Goal: Task Accomplishment & Management: Manage account settings

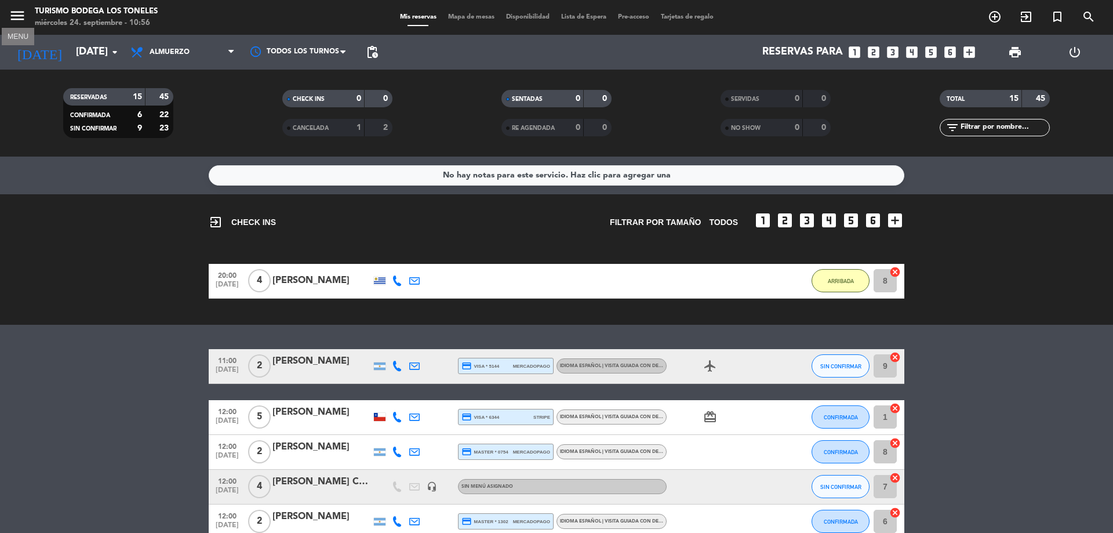
click at [23, 19] on icon "menu" at bounding box center [17, 15] width 17 height 17
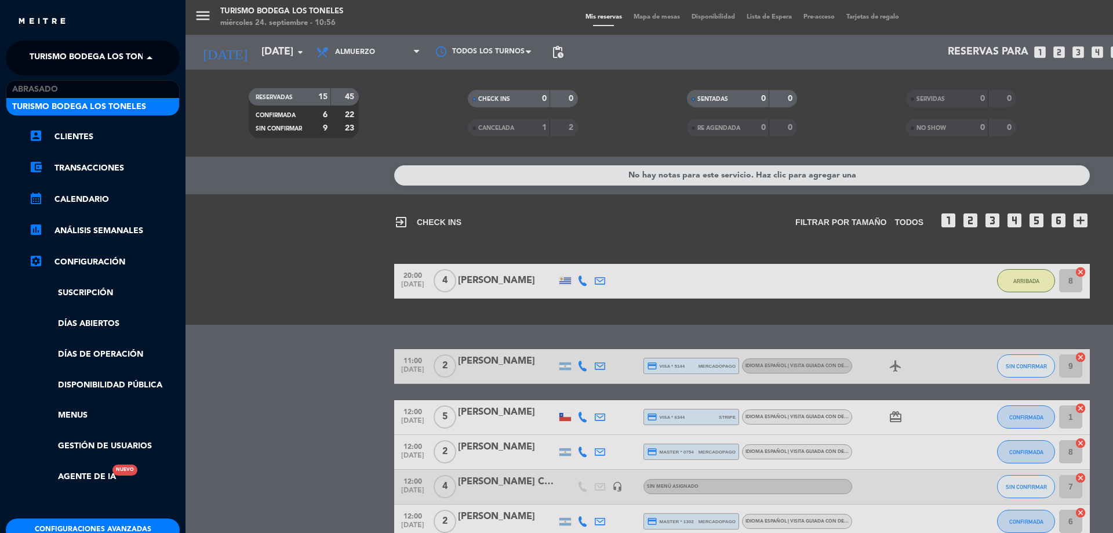
click at [130, 61] on span "Turismo Bodega Los Toneles" at bounding box center [97, 58] width 134 height 24
click at [148, 60] on span at bounding box center [153, 58] width 20 height 24
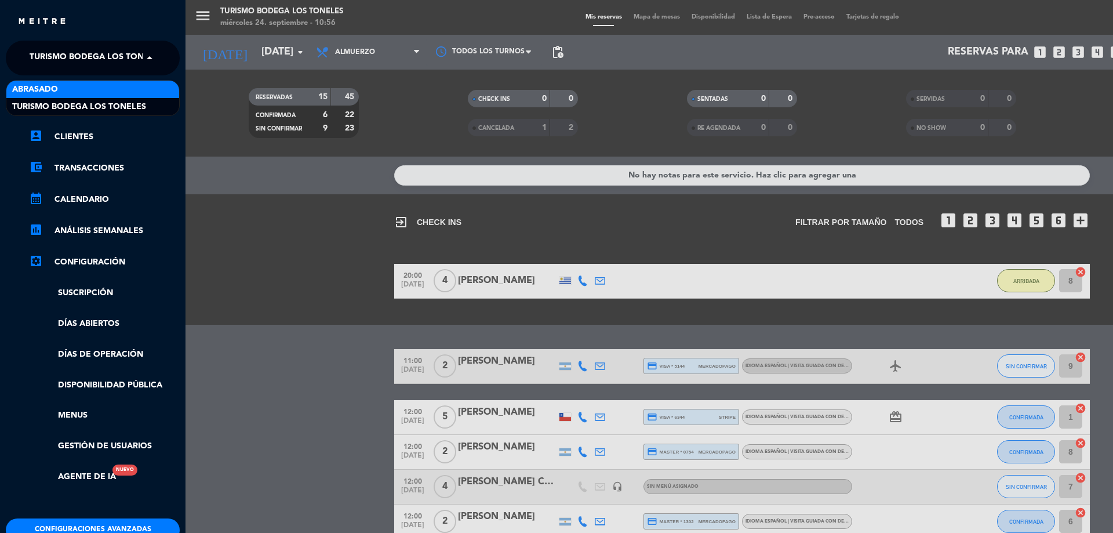
click at [90, 85] on div "Abrasado" at bounding box center [92, 89] width 173 height 17
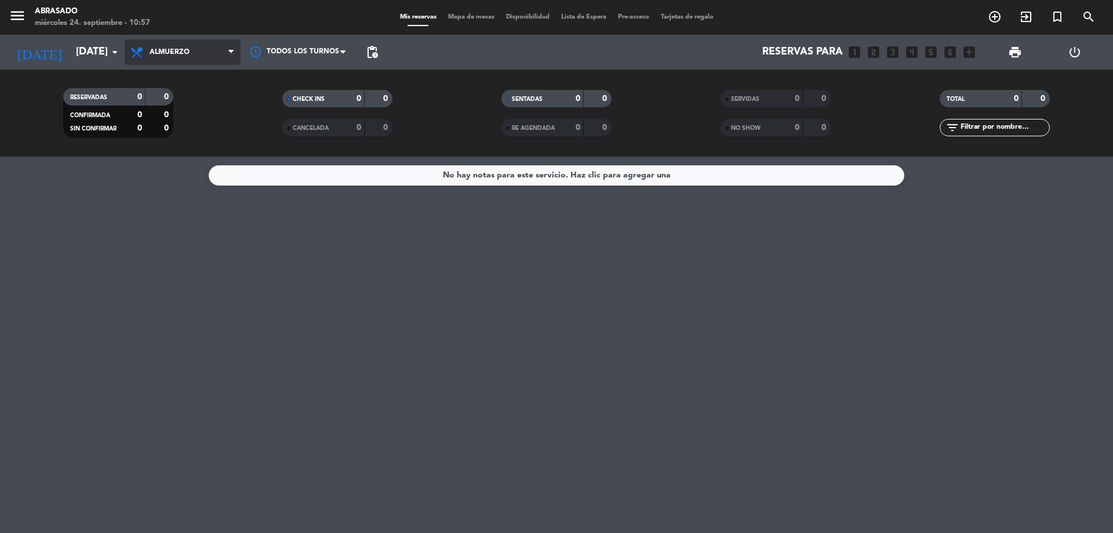
click at [211, 50] on span "Almuerzo" at bounding box center [183, 52] width 116 height 26
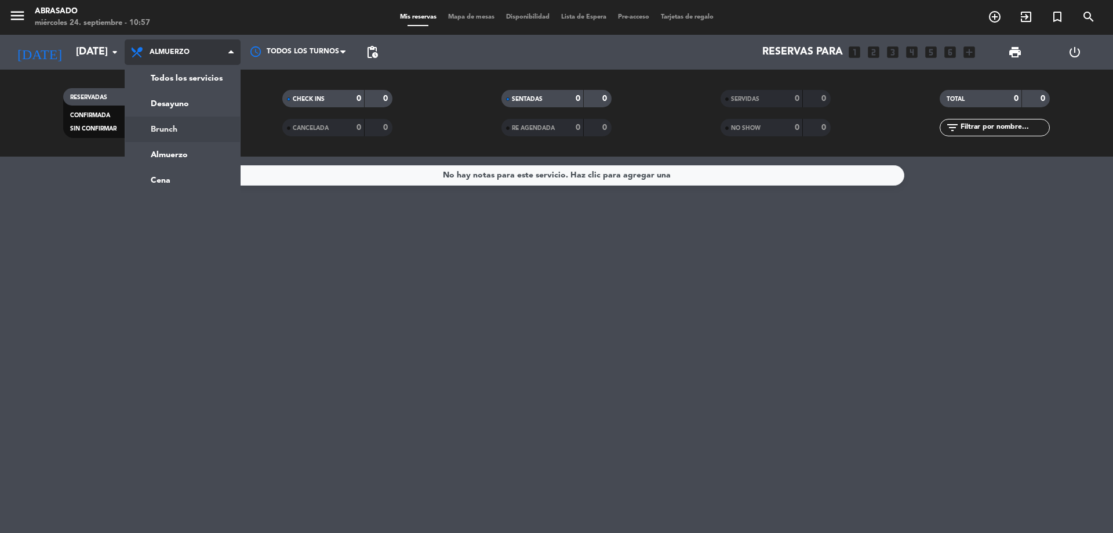
click at [180, 127] on div "menu Abrasado [DATE] 24. septiembre - 10:57 Mis reservas Mapa de mesas Disponib…" at bounding box center [556, 78] width 1113 height 157
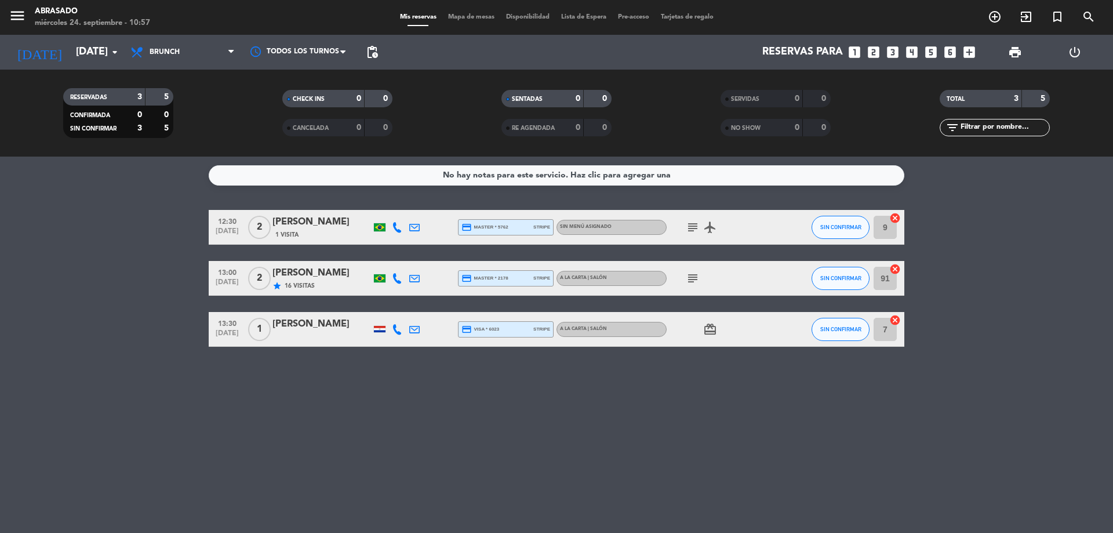
click at [380, 328] on div at bounding box center [380, 329] width 12 height 6
click at [104, 202] on div "No hay notas para este servicio. Haz clic para agregar una 12:30 [DATE] 2 [PERS…" at bounding box center [556, 345] width 1113 height 376
click at [234, 50] on icon at bounding box center [230, 52] width 5 height 9
click at [174, 177] on ng-component "menu Abrasado [DATE] 24. septiembre - 10:57 Mis reservas Mapa de mesas Disponib…" at bounding box center [556, 266] width 1113 height 533
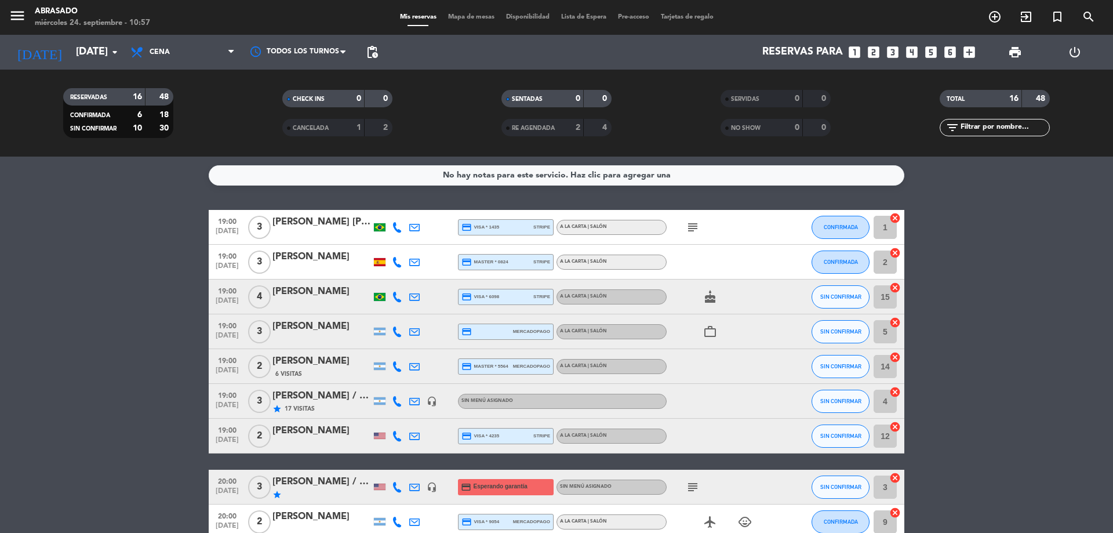
click at [169, 192] on div "No hay notas para este servicio. Haz clic para agregar una 19:00 [DATE] 3 [PERS…" at bounding box center [556, 345] width 1113 height 376
click at [108, 48] on icon "arrow_drop_down" at bounding box center [115, 52] width 14 height 14
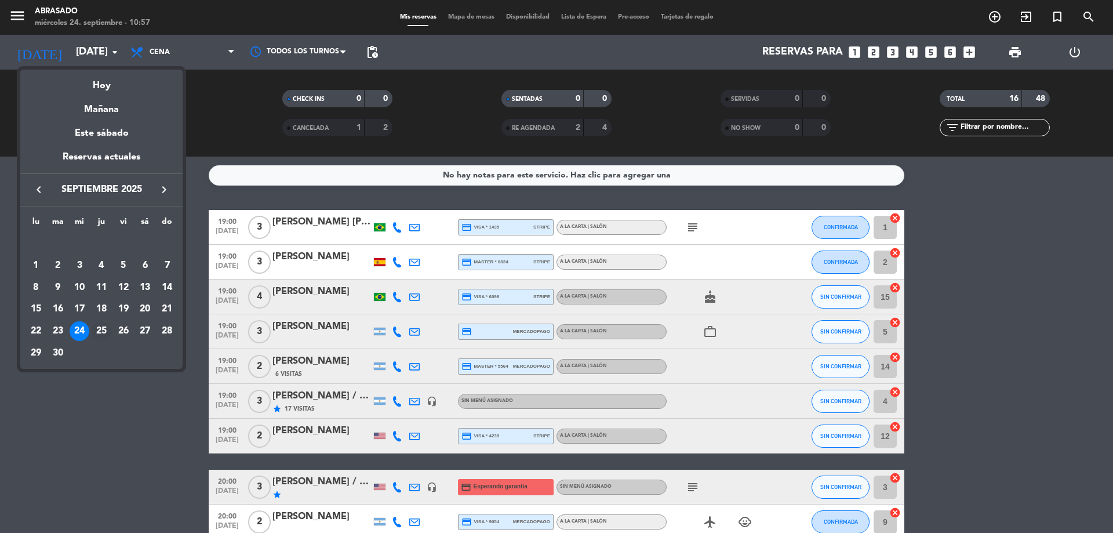
click at [100, 329] on div "25" at bounding box center [102, 331] width 20 height 20
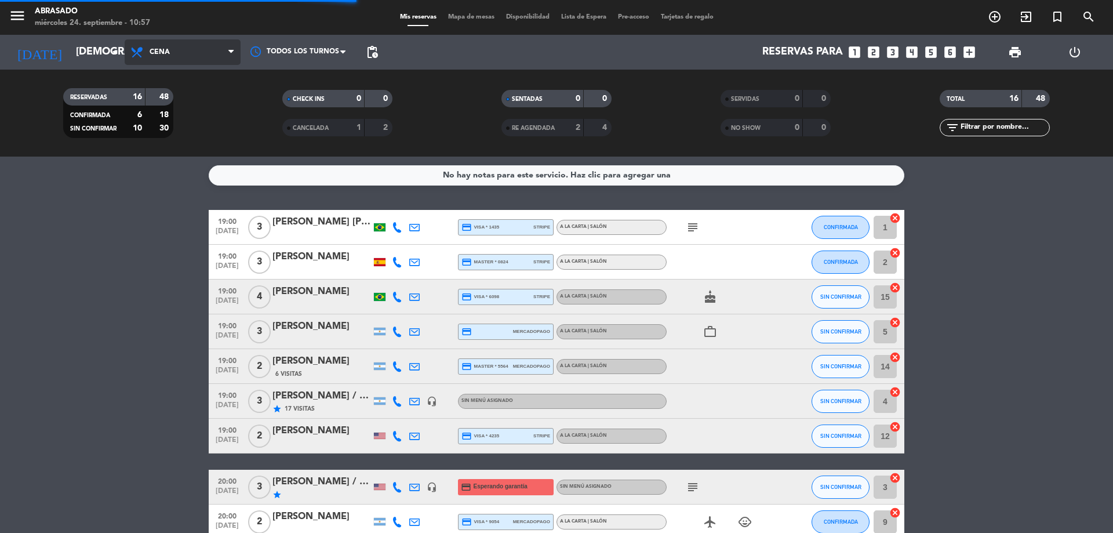
click at [192, 57] on span "Cena" at bounding box center [183, 52] width 116 height 26
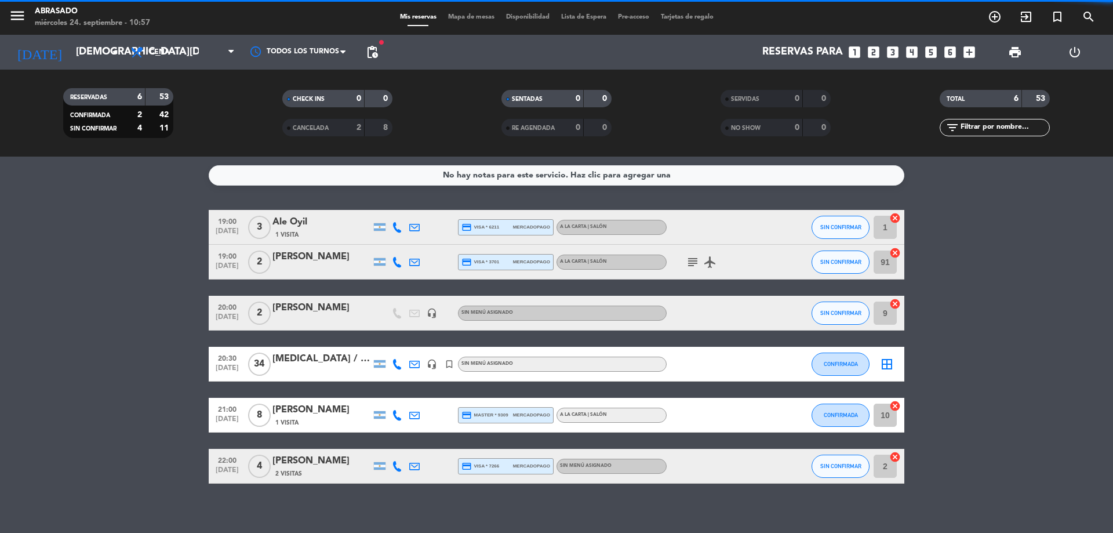
click at [170, 134] on div "11" at bounding box center [159, 128] width 22 height 13
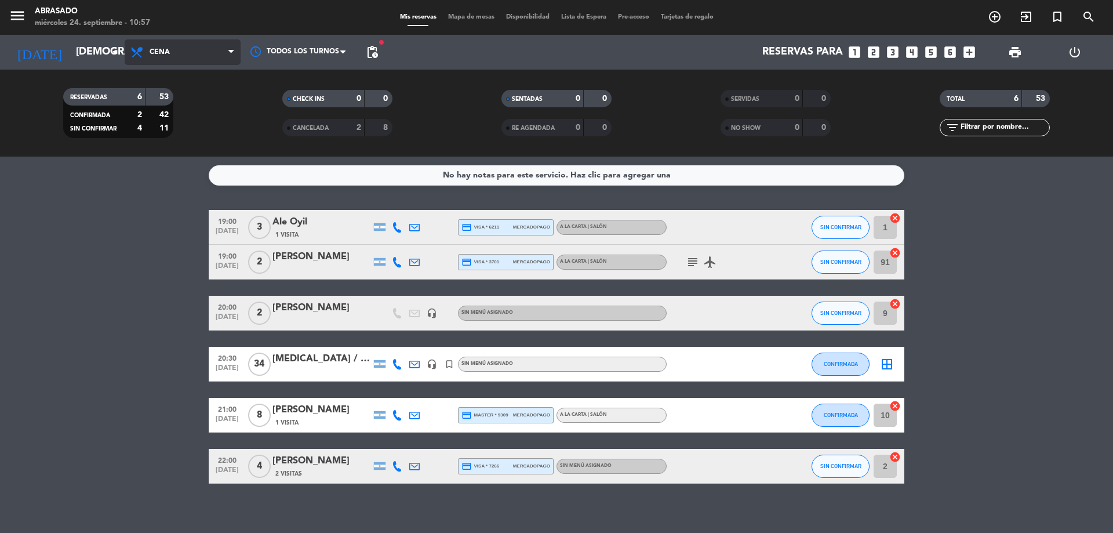
click at [195, 55] on span "Cena" at bounding box center [183, 52] width 116 height 26
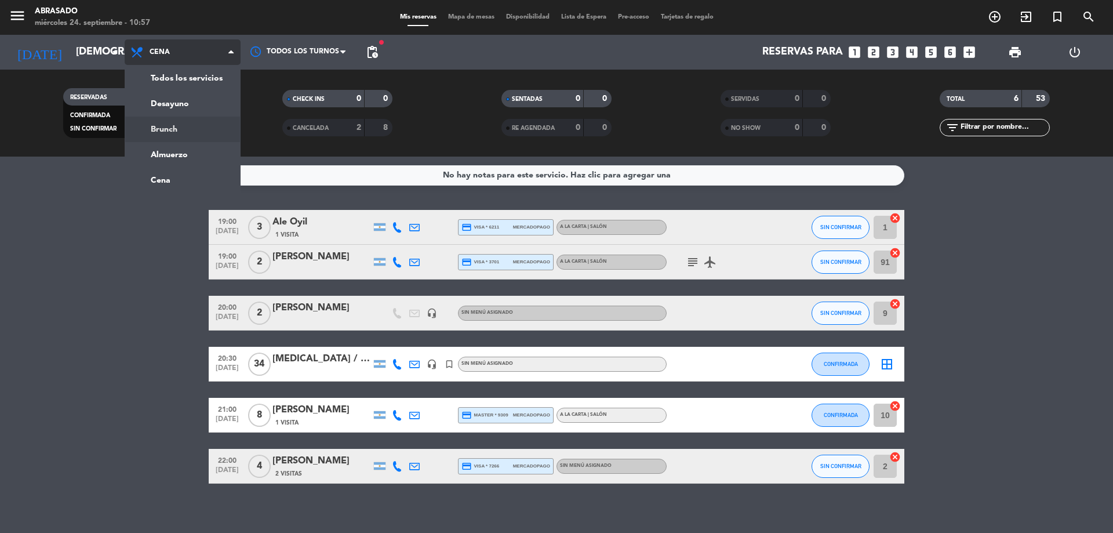
click at [181, 122] on div "menu Abrasado [DATE] 24. septiembre - 10:57 Mis reservas Mapa de mesas Disponib…" at bounding box center [556, 78] width 1113 height 157
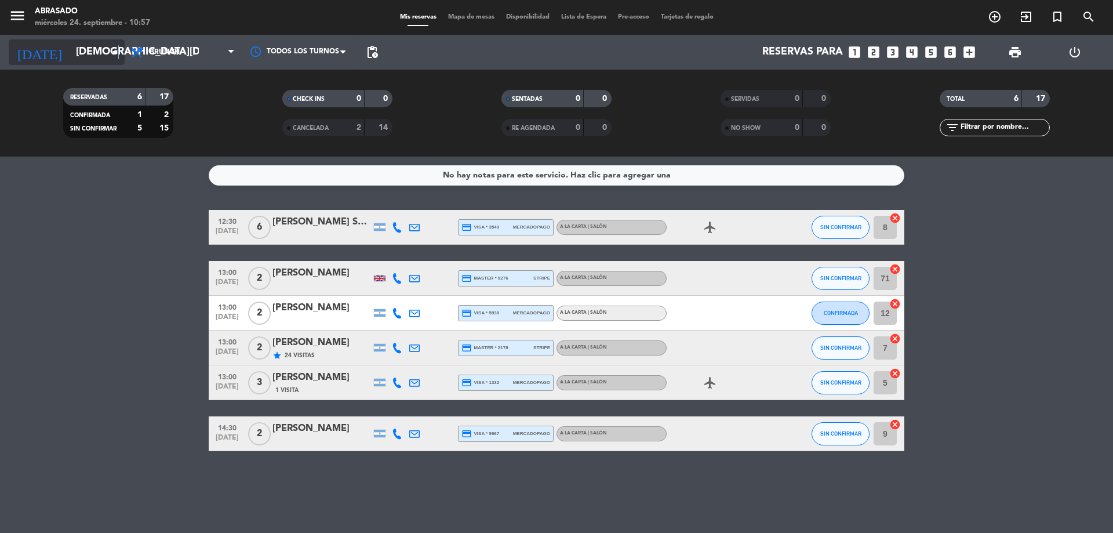
click at [119, 59] on icon "arrow_drop_down" at bounding box center [115, 52] width 14 height 14
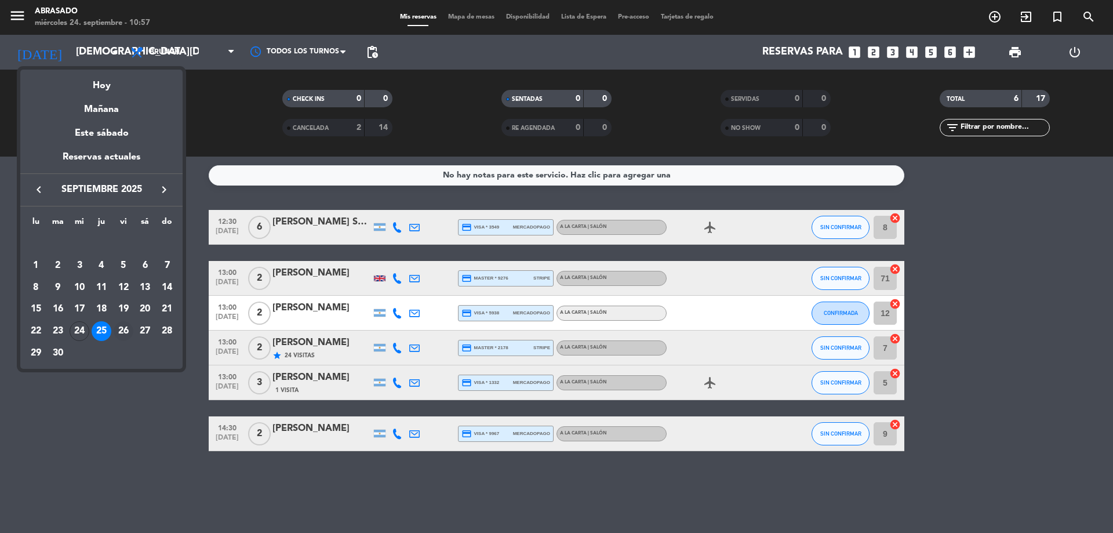
click at [122, 330] on div "26" at bounding box center [124, 331] width 20 height 20
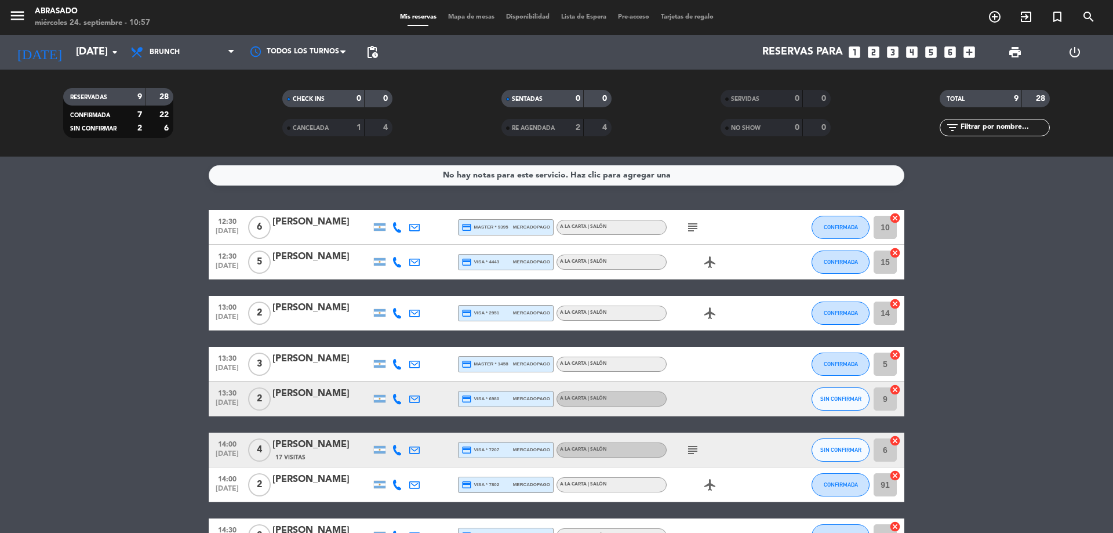
click at [103, 173] on service-notes "No hay notas para este servicio. Haz clic para agregar una" at bounding box center [556, 175] width 1113 height 20
click at [108, 46] on icon "arrow_drop_down" at bounding box center [115, 52] width 14 height 14
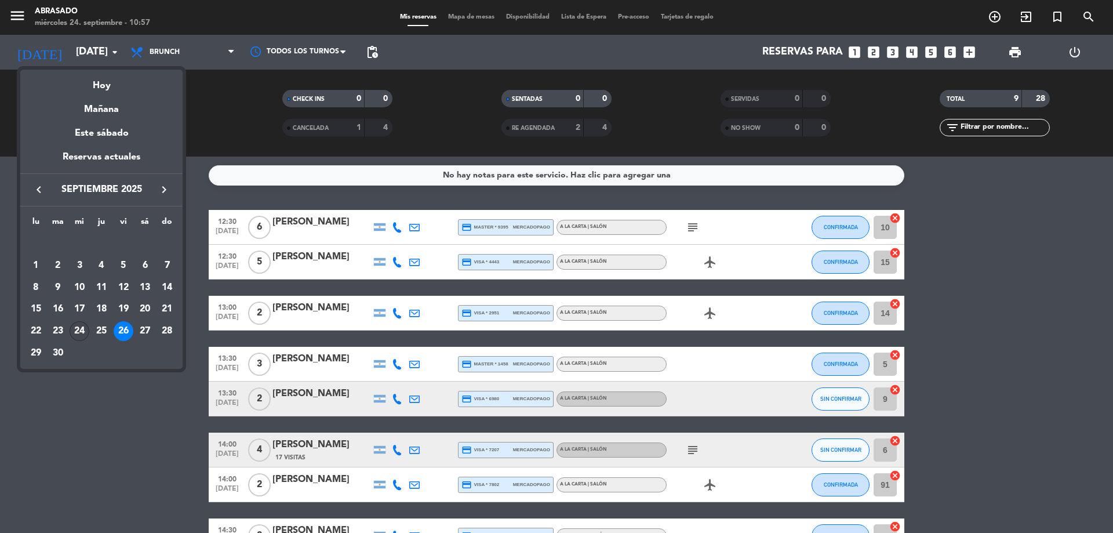
click at [83, 329] on div "24" at bounding box center [80, 331] width 20 height 20
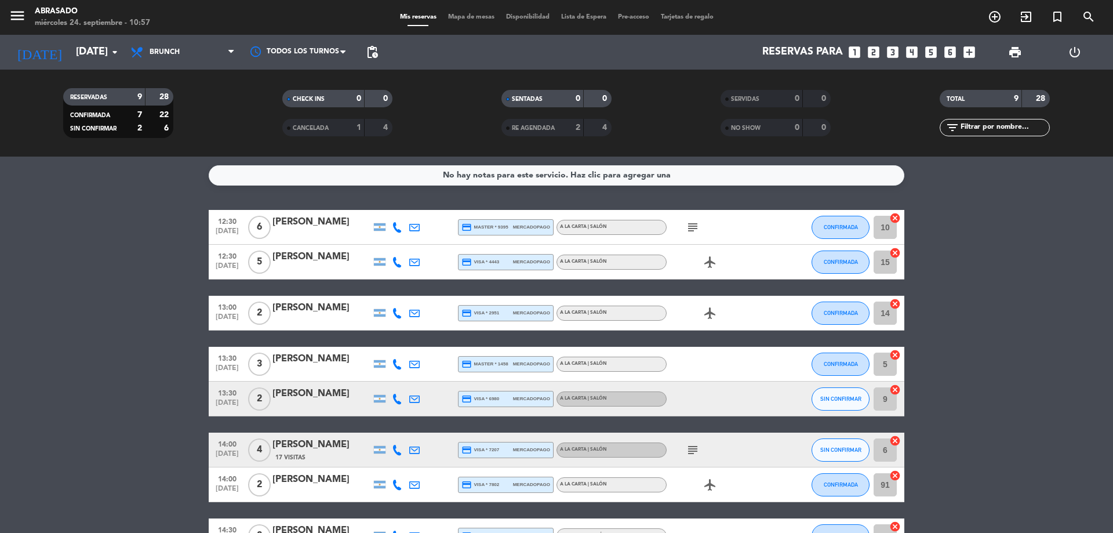
type input "[DATE]"
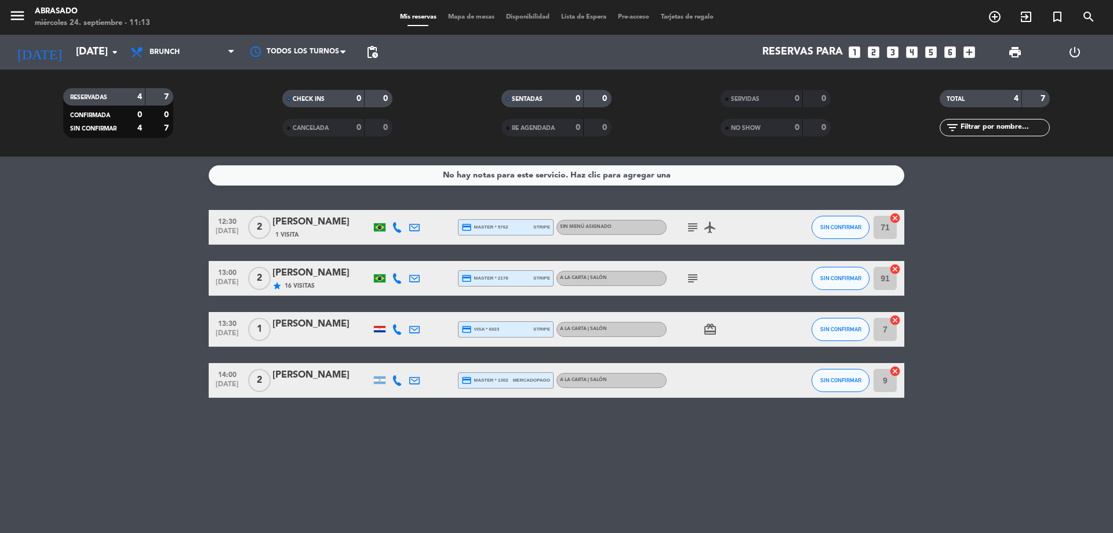
click at [379, 384] on div at bounding box center [379, 380] width 17 height 34
click at [379, 379] on div at bounding box center [380, 380] width 12 height 8
click at [368, 408] on div "No hay notas para este servicio. Haz clic para agregar una 12:30 [DATE] 2 [PERS…" at bounding box center [556, 345] width 1113 height 376
click at [708, 325] on icon "card_giftcard" at bounding box center [710, 329] width 14 height 14
drag, startPoint x: 717, startPoint y: 436, endPoint x: 706, endPoint y: 430, distance: 12.7
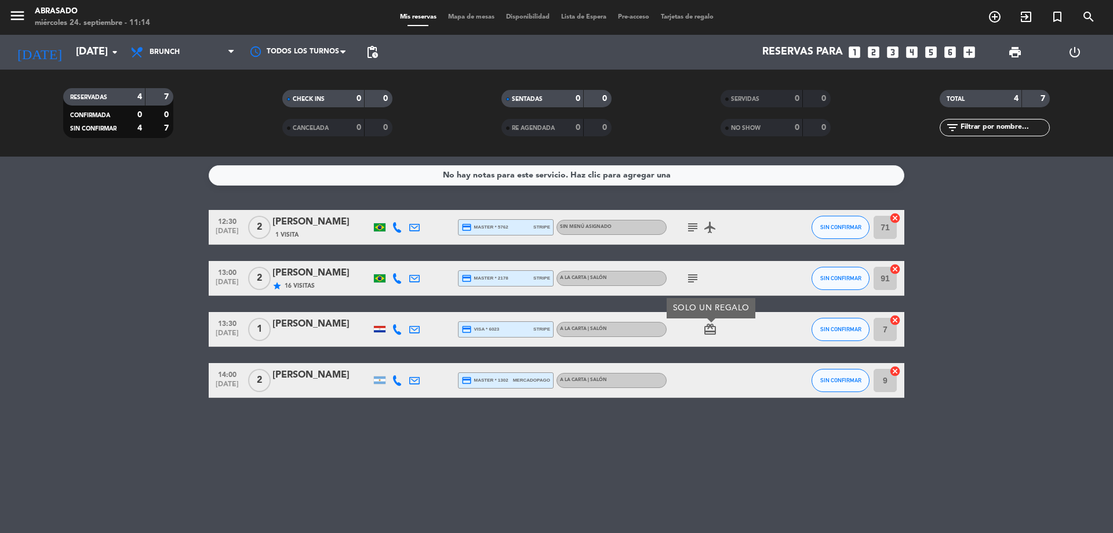
click at [716, 436] on div "No hay notas para este servicio. Haz clic para agregar una 12:30 [DATE] 2 [PERS…" at bounding box center [556, 345] width 1113 height 376
click at [694, 284] on icon "subject" at bounding box center [693, 278] width 14 height 14
click at [691, 224] on icon "subject" at bounding box center [693, 227] width 14 height 14
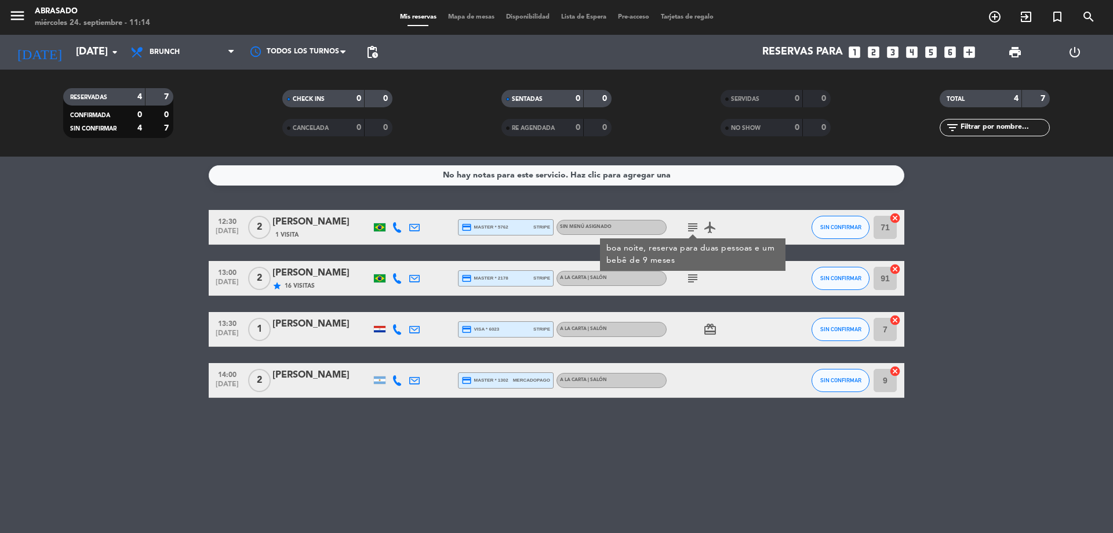
click at [164, 242] on bookings-row "12:30 [DATE] 2 [PERSON_NAME] 1 Visita credit_card master * 5762 stripe Sin menú…" at bounding box center [556, 304] width 1113 height 188
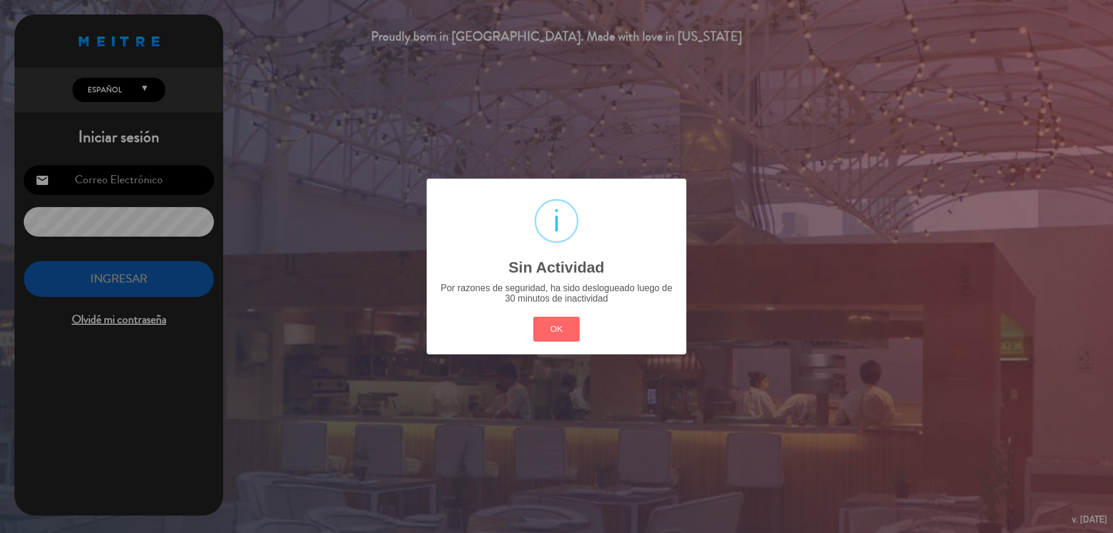
type input "[EMAIL_ADDRESS][DOMAIN_NAME]"
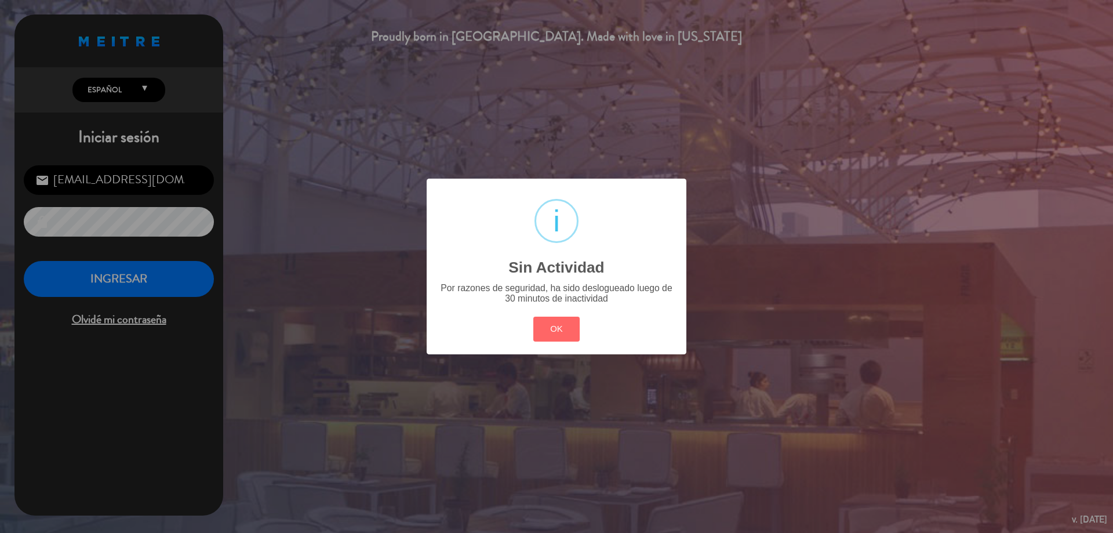
click at [533, 317] on button "OK" at bounding box center [556, 329] width 47 height 25
